Goal: Information Seeking & Learning: Check status

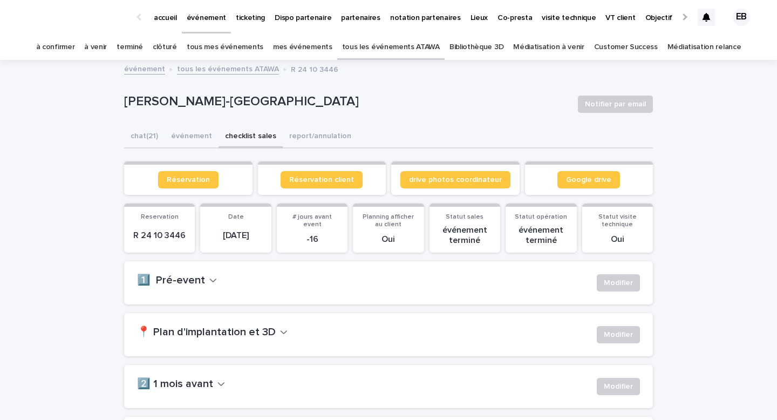
click at [367, 51] on link "tous les événements ATAWA" at bounding box center [391, 47] width 98 height 25
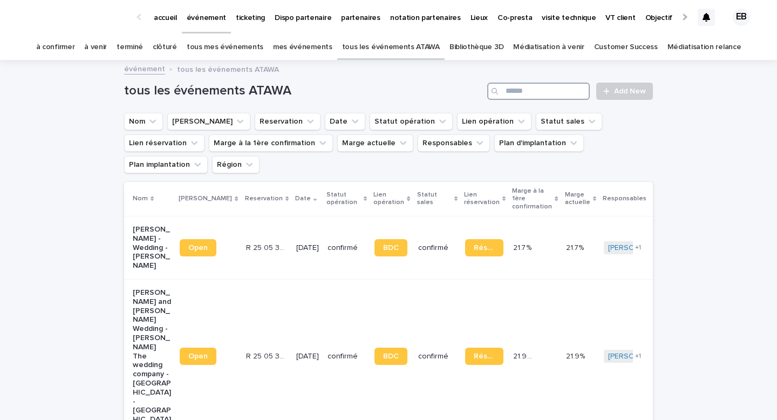
click at [525, 92] on input "Search" at bounding box center [538, 91] width 103 height 17
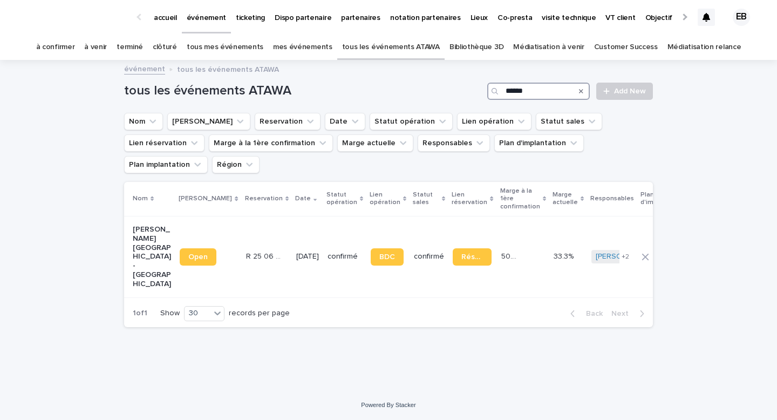
type input "*****"
click at [242, 193] on th "Reservation" at bounding box center [267, 199] width 50 height 35
click at [250, 217] on td "R 25 06 932 R 25 06 932" at bounding box center [267, 257] width 50 height 82
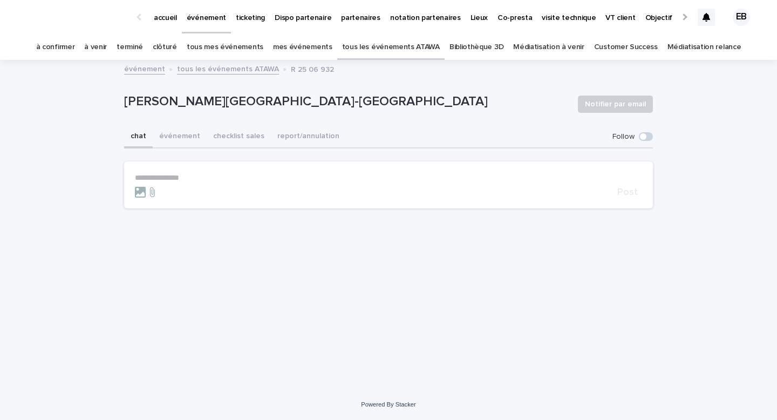
click at [382, 51] on link "tous les événements ATAWA" at bounding box center [391, 47] width 98 height 25
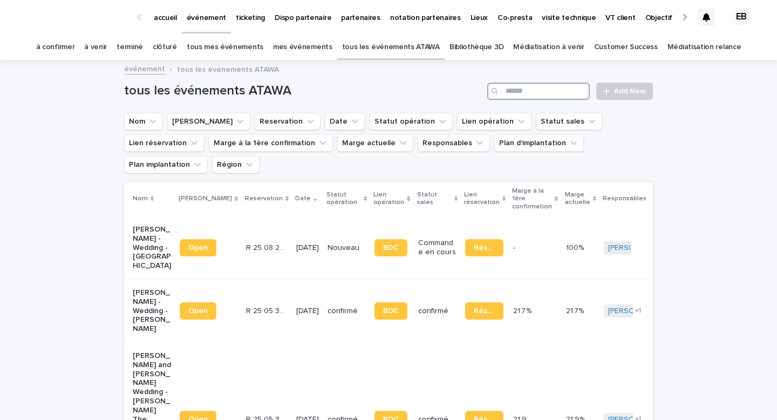
click at [510, 93] on input "Search" at bounding box center [538, 91] width 103 height 17
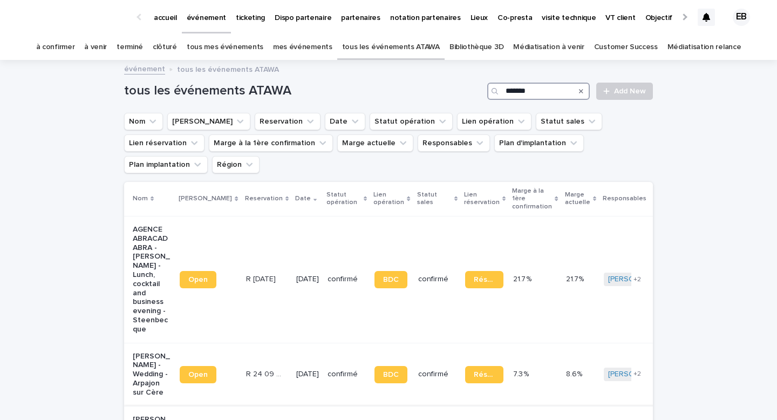
type input "******"
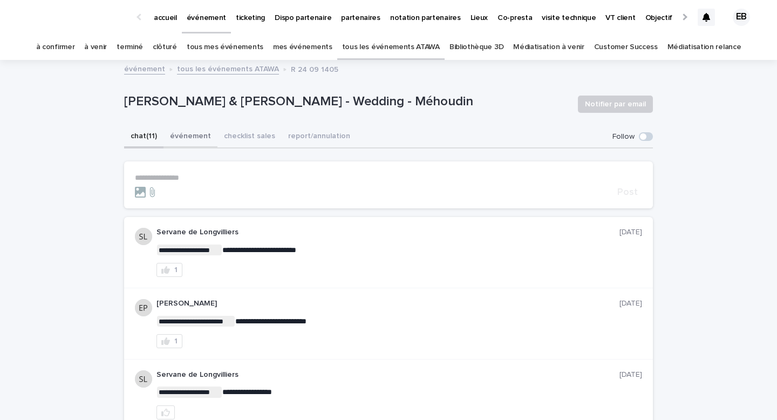
click at [189, 134] on button "événement" at bounding box center [191, 137] width 54 height 23
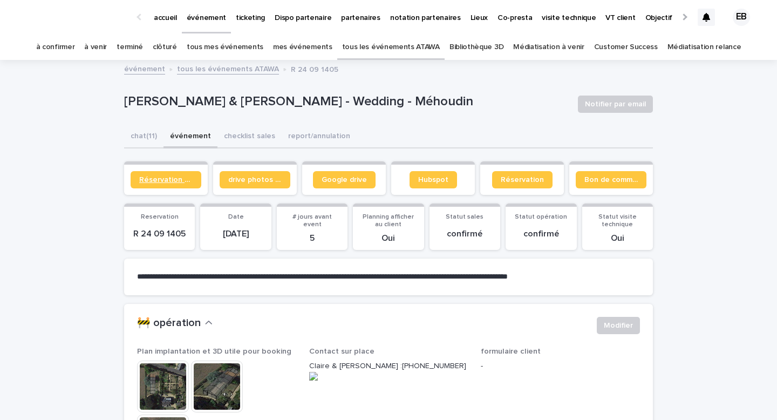
click at [185, 175] on link "Réservation client" at bounding box center [166, 179] width 71 height 17
click at [134, 137] on button "chat (11)" at bounding box center [143, 137] width 39 height 23
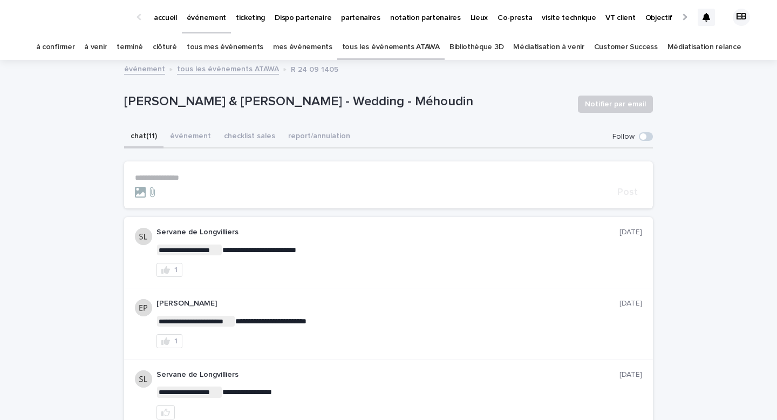
click at [193, 179] on p "**********" at bounding box center [388, 177] width 507 height 9
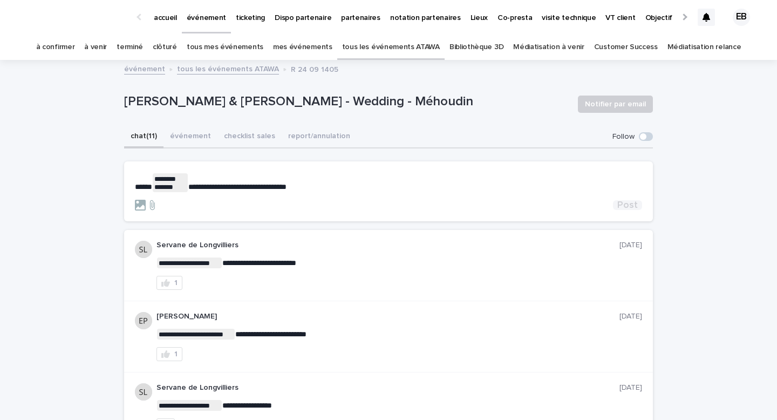
click at [621, 204] on span "Post" at bounding box center [628, 205] width 21 height 10
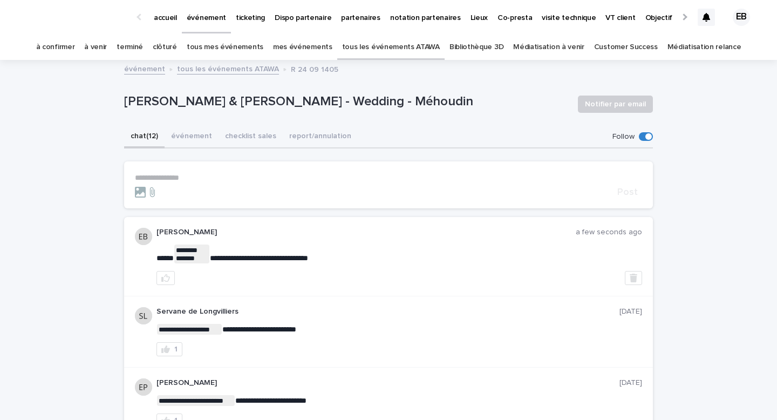
click at [155, 16] on p "accueil" at bounding box center [165, 11] width 23 height 23
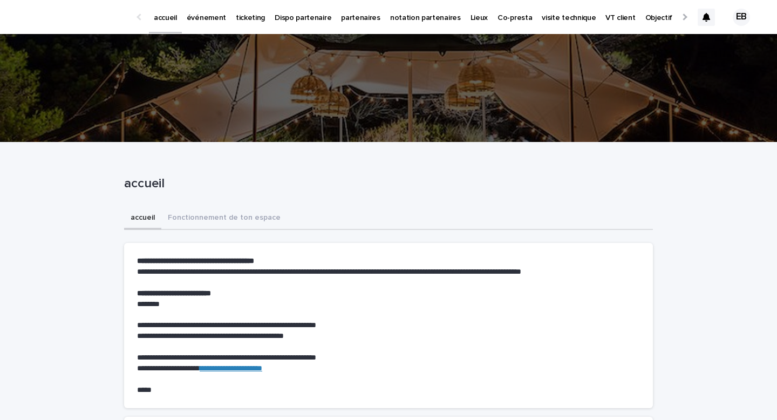
click at [209, 24] on link "événement" at bounding box center [206, 16] width 49 height 33
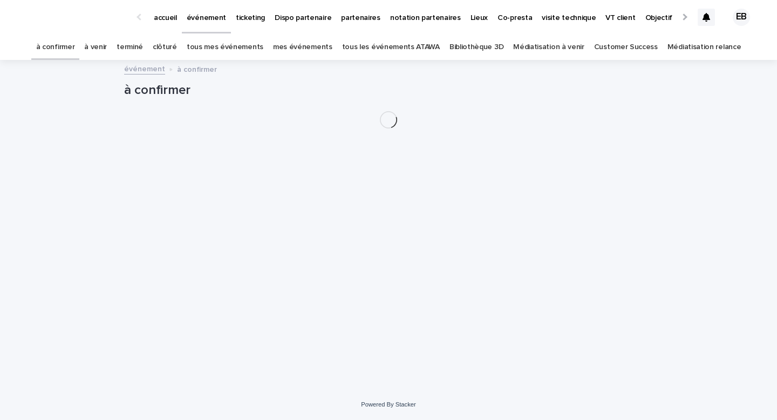
click at [398, 53] on link "tous les événements ATAWA" at bounding box center [391, 47] width 98 height 25
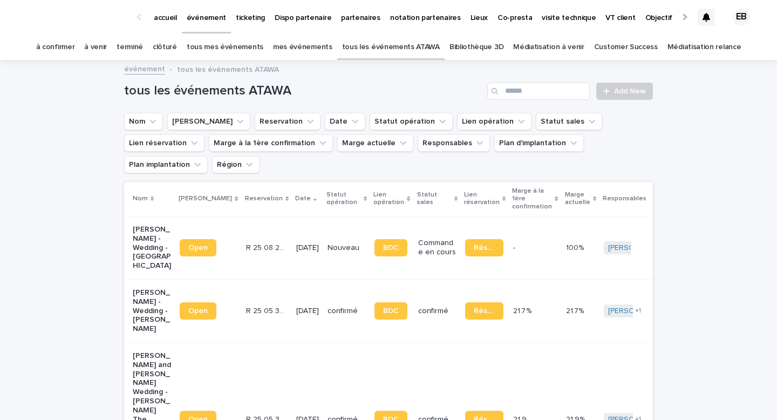
click at [496, 93] on icon "Search" at bounding box center [495, 91] width 6 height 6
click at [508, 95] on input "Search" at bounding box center [538, 91] width 103 height 17
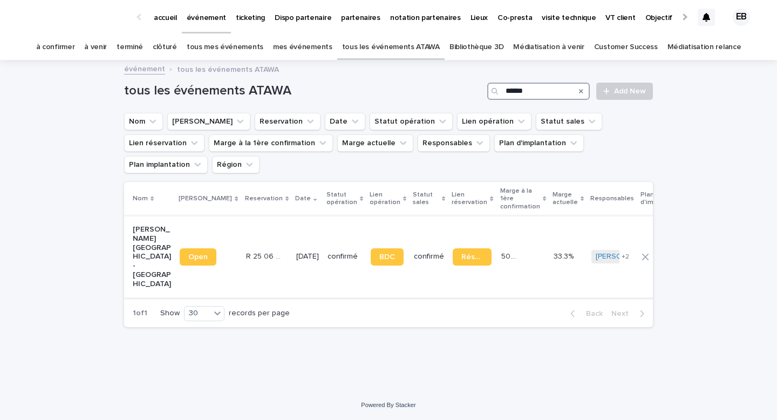
type input "*****"
click at [247, 216] on td "R 25 06 932 R 25 06 932" at bounding box center [267, 257] width 50 height 82
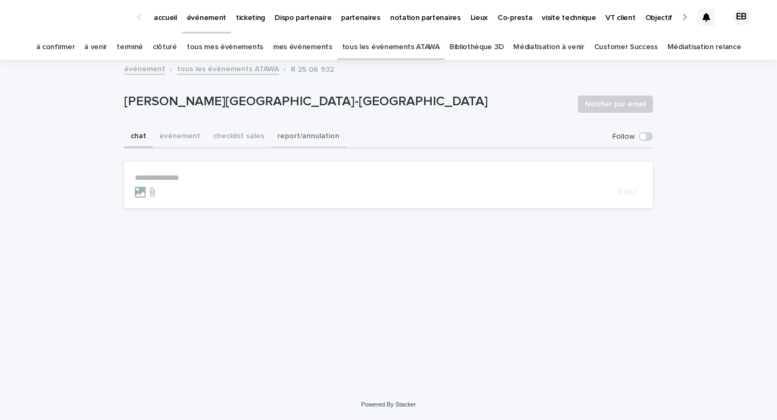
click at [180, 134] on button "événement" at bounding box center [180, 137] width 54 height 23
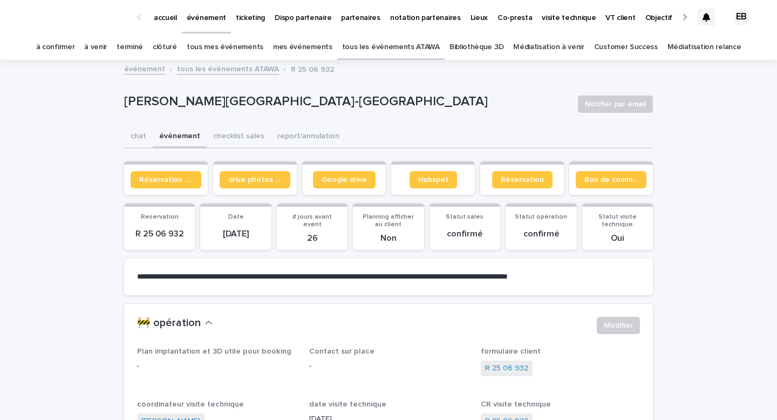
scroll to position [79, 0]
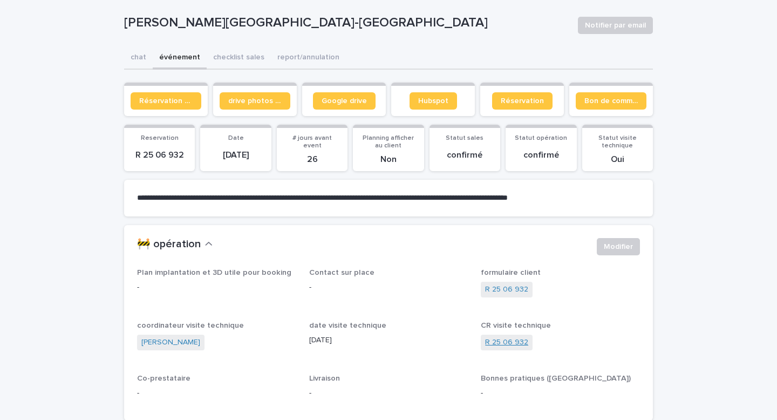
click at [509, 341] on link "R 25 06 932" at bounding box center [506, 342] width 43 height 11
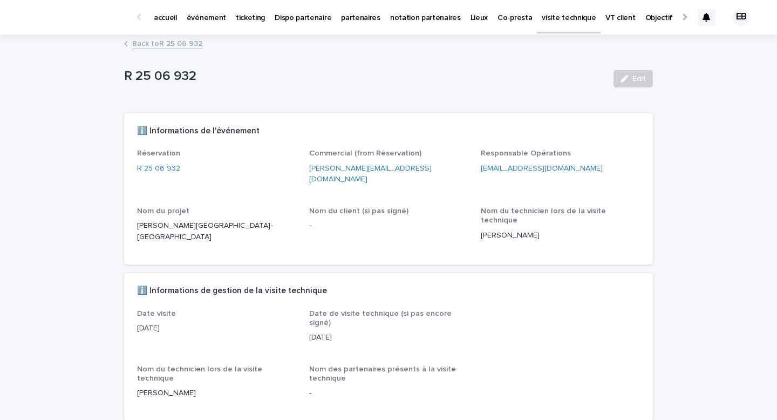
click at [165, 15] on p "accueil" at bounding box center [165, 11] width 23 height 23
